Goal: Communication & Community: Connect with others

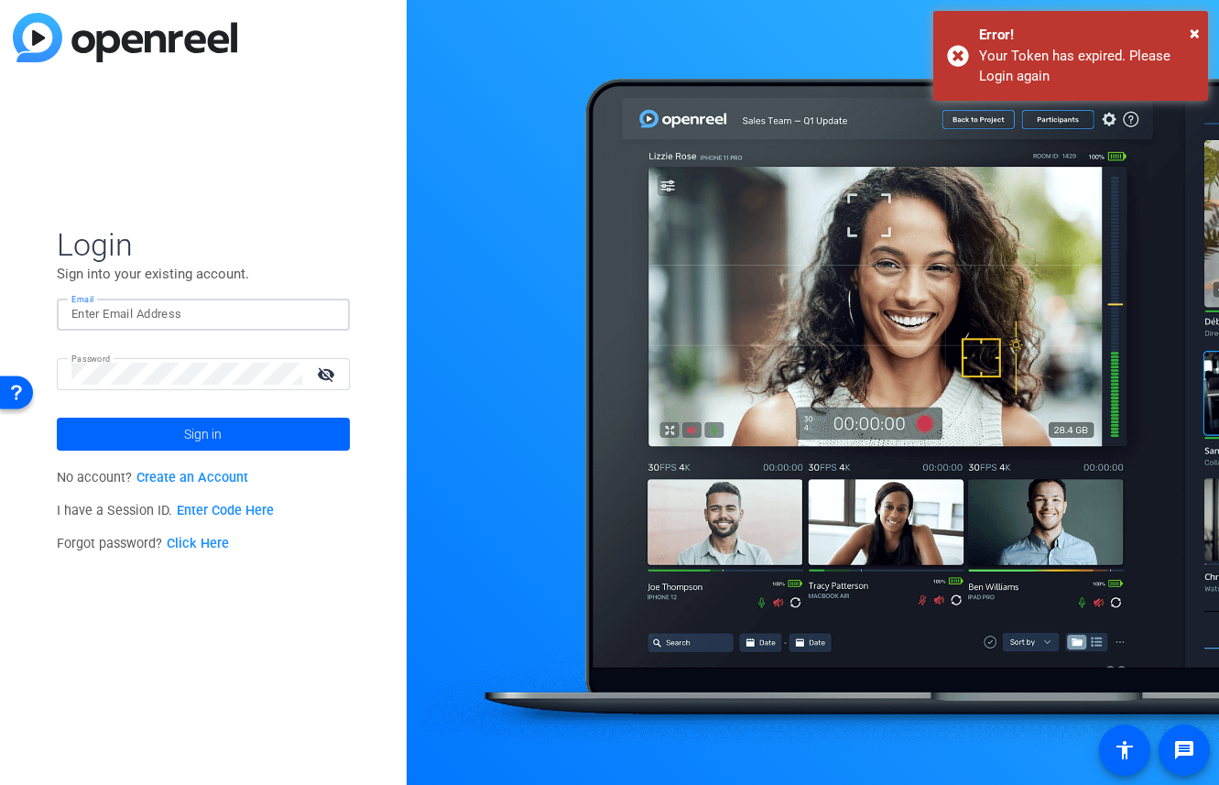
type input "[PERSON_NAME][EMAIL_ADDRESS][DOMAIN_NAME]"
click at [206, 314] on input "[PERSON_NAME][EMAIL_ADDRESS][DOMAIN_NAME]" at bounding box center [203, 314] width 264 height 22
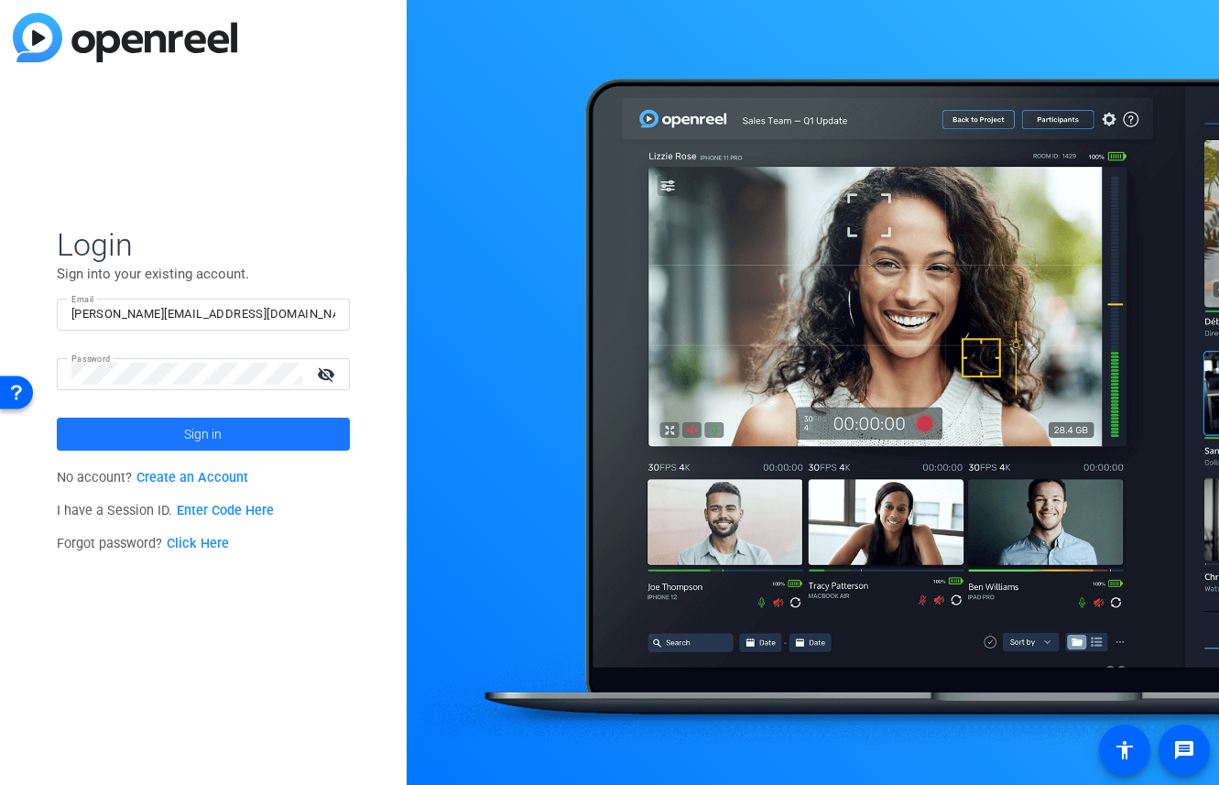
click at [135, 435] on span at bounding box center [203, 434] width 293 height 44
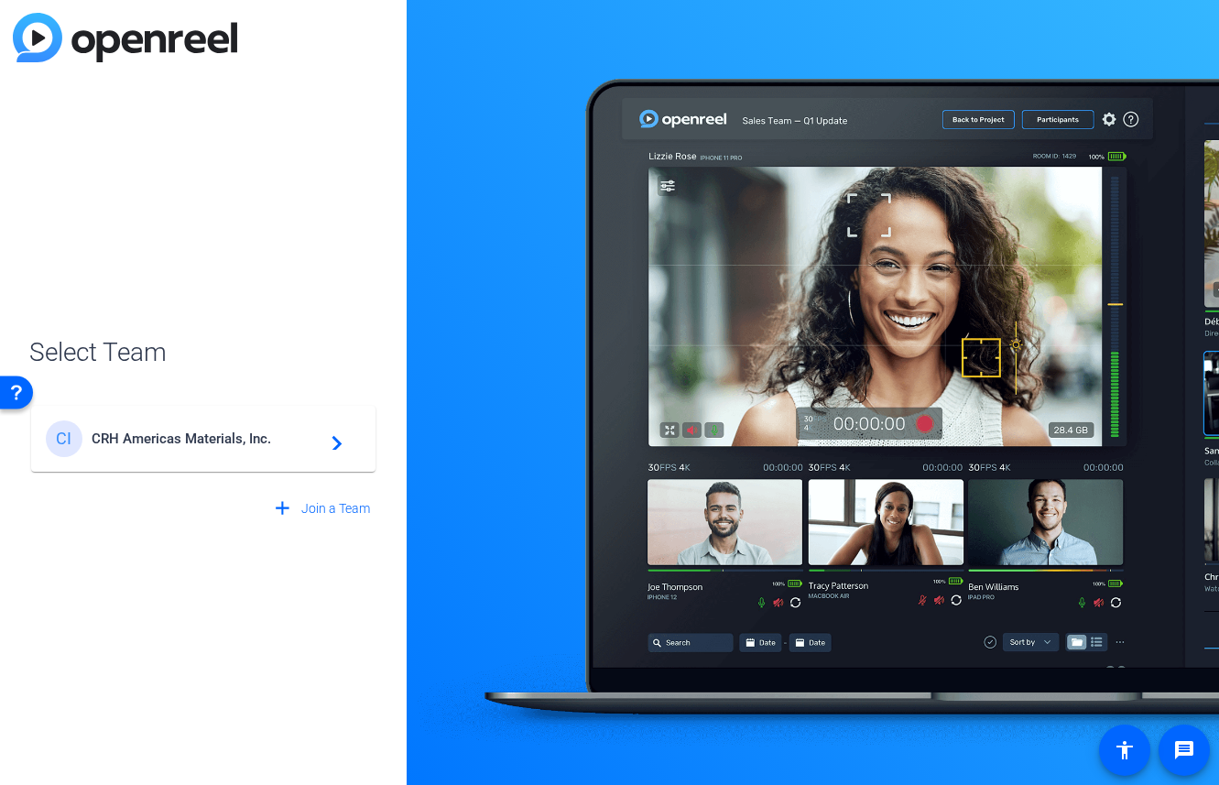
click at [136, 436] on span "CRH Americas Materials, Inc." at bounding box center [206, 438] width 229 height 16
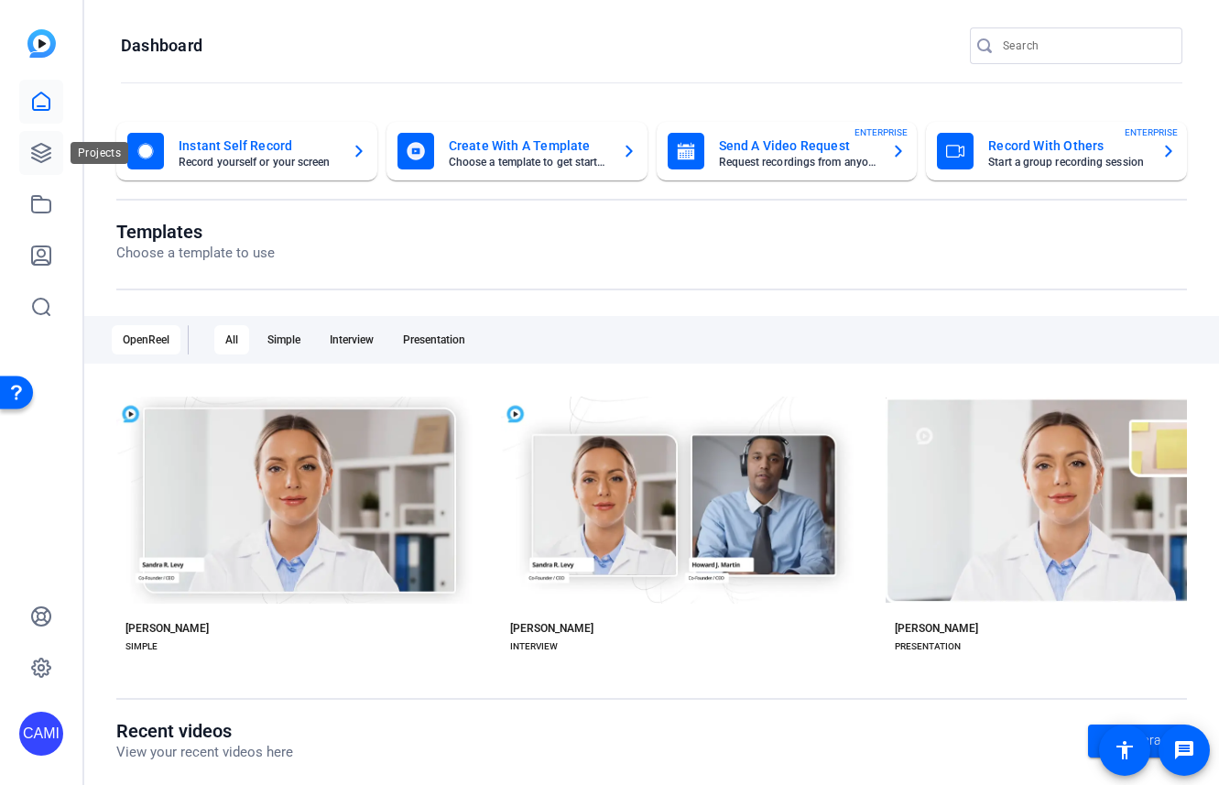
click at [36, 155] on icon at bounding box center [41, 153] width 18 height 18
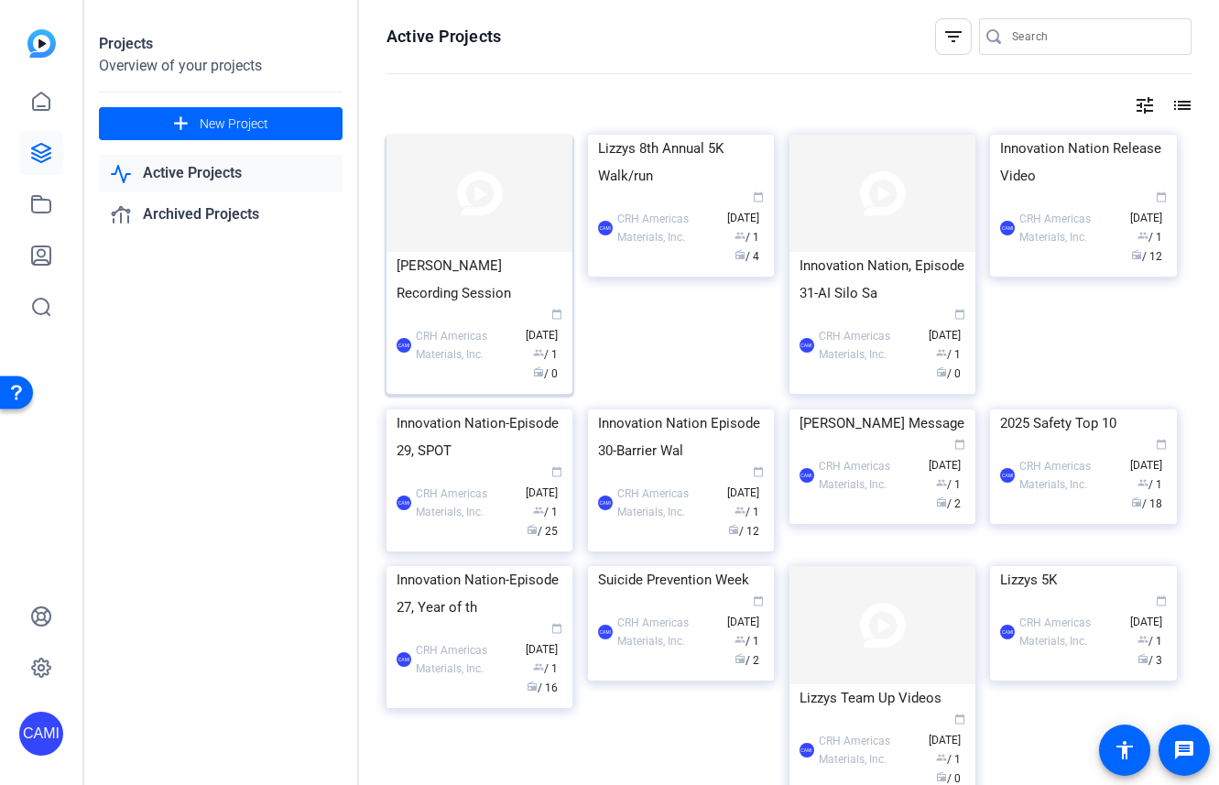
click at [459, 286] on div "Jeff Bridge Recording Session" at bounding box center [479, 279] width 166 height 55
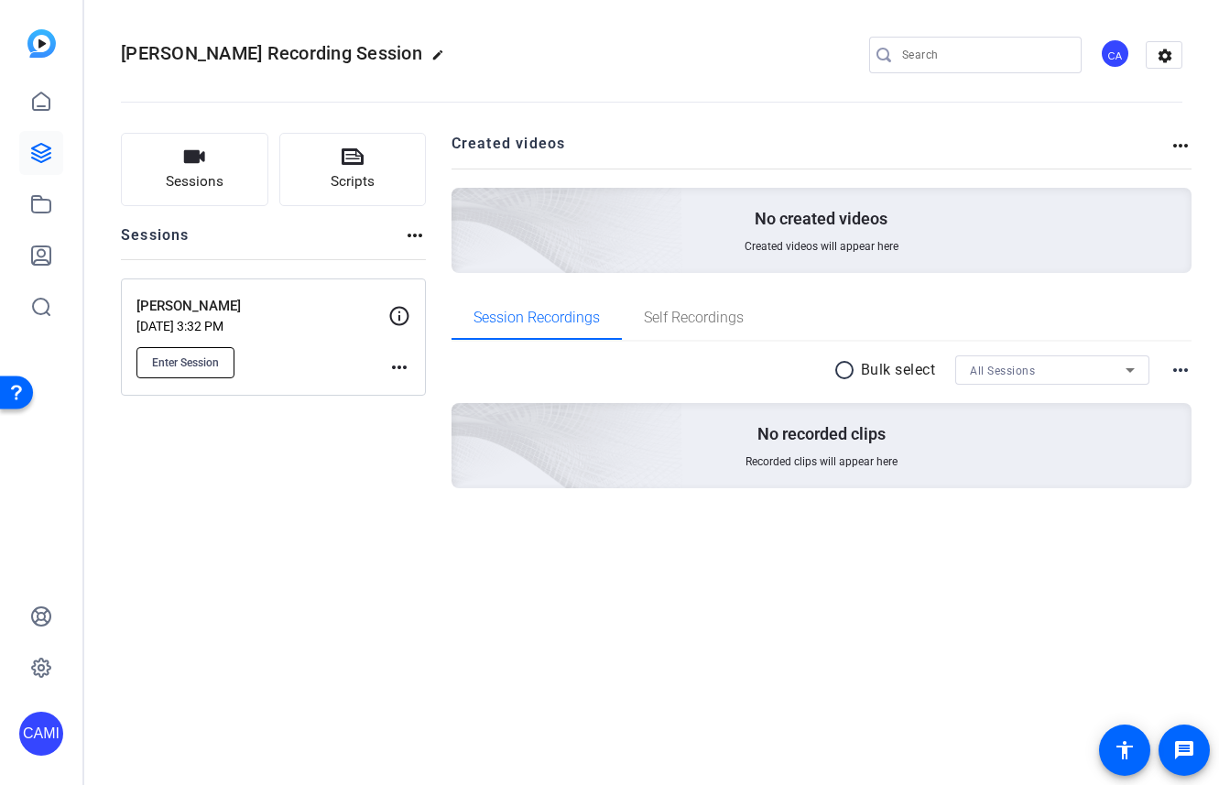
click at [194, 362] on span "Enter Session" at bounding box center [185, 362] width 67 height 15
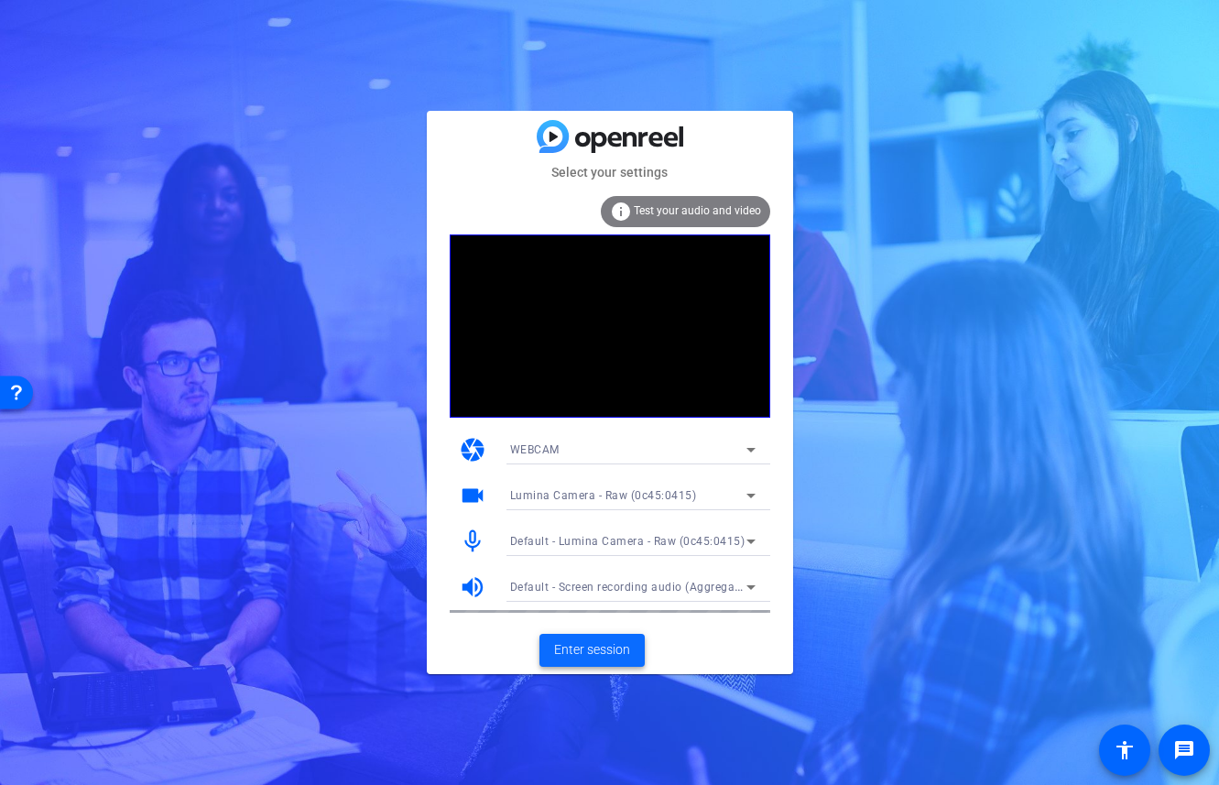
click at [612, 646] on span "Enter session" at bounding box center [592, 649] width 76 height 19
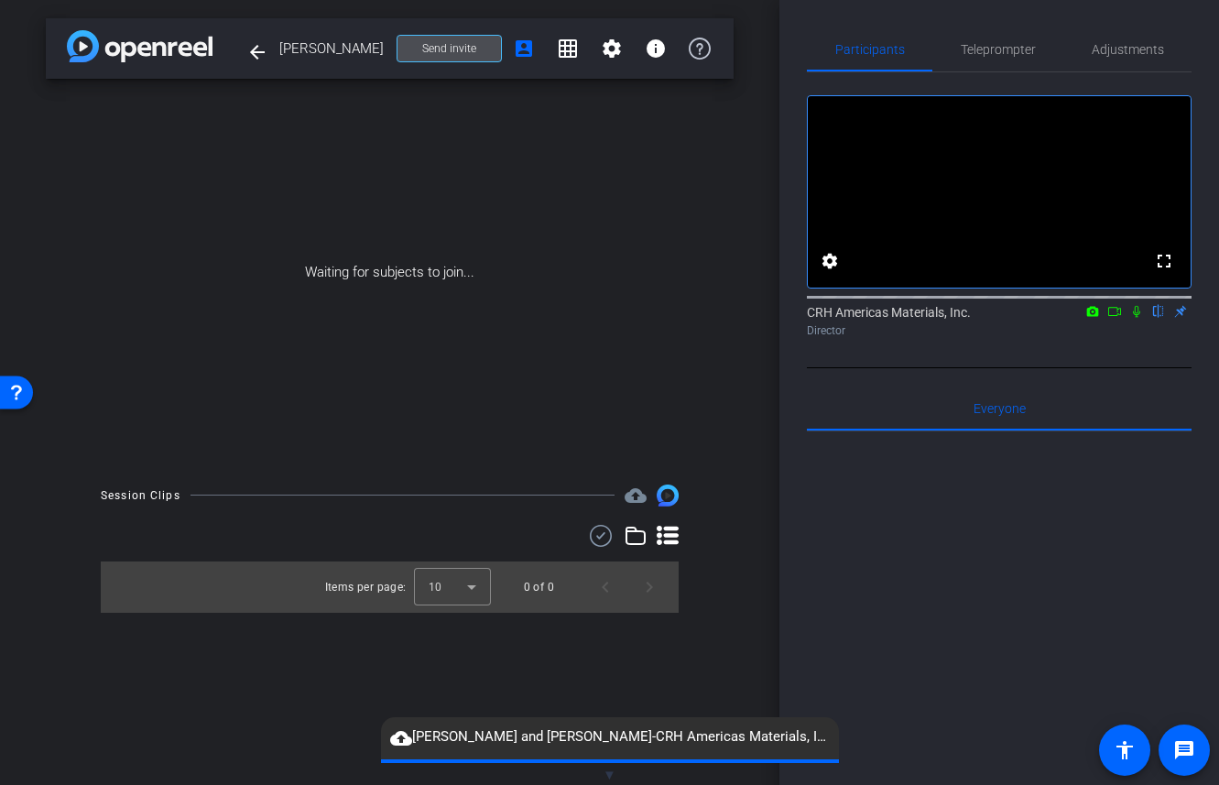
click at [467, 46] on span "Send invite" at bounding box center [449, 48] width 54 height 15
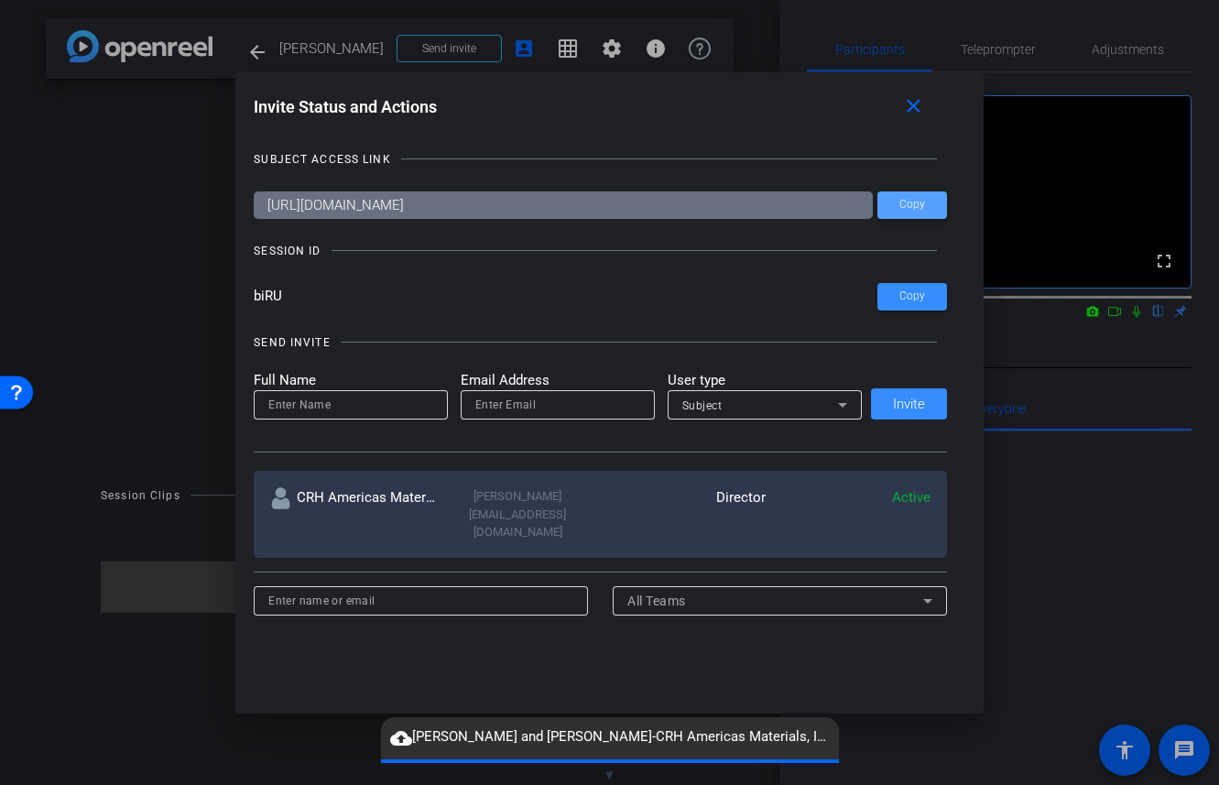
click at [909, 202] on span "Copy" at bounding box center [912, 205] width 26 height 14
click at [918, 208] on span "Copy" at bounding box center [912, 205] width 26 height 14
